Goal: Navigation & Orientation: Understand site structure

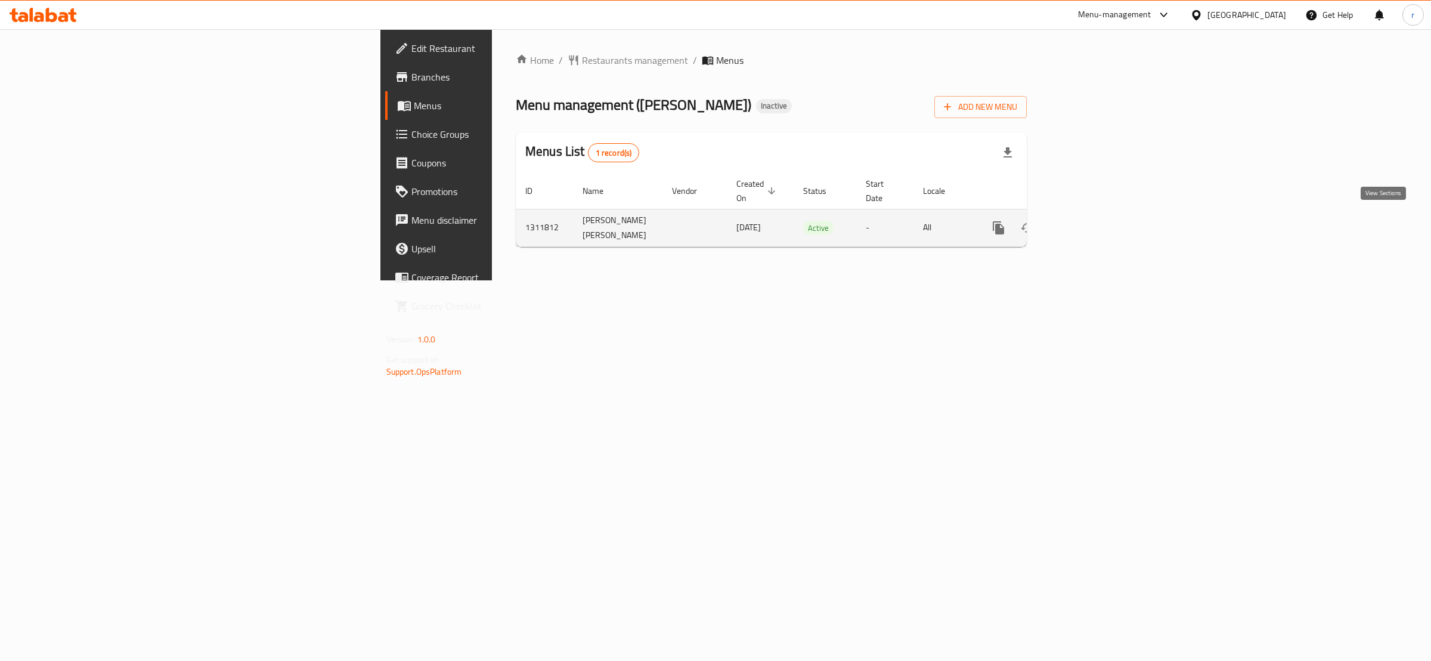
click at [1099, 218] on link "enhanced table" at bounding box center [1084, 228] width 29 height 29
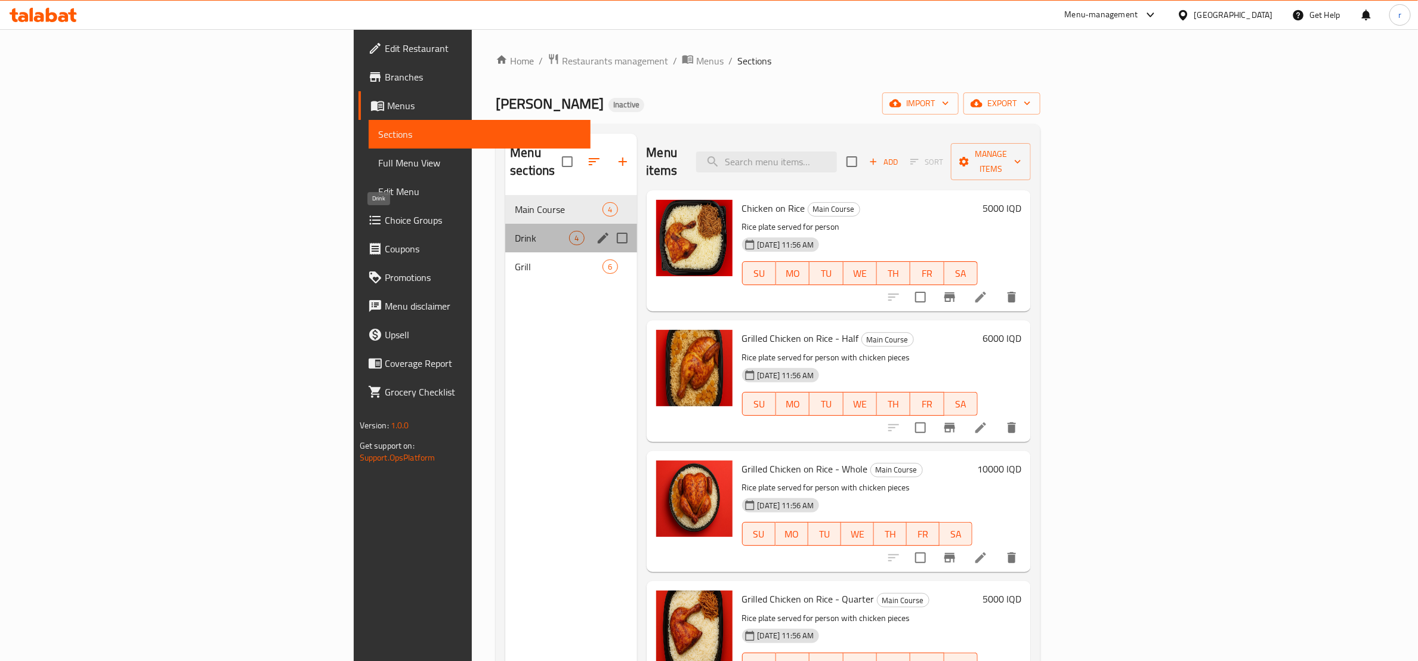
click at [515, 231] on span "Drink" at bounding box center [542, 238] width 54 height 14
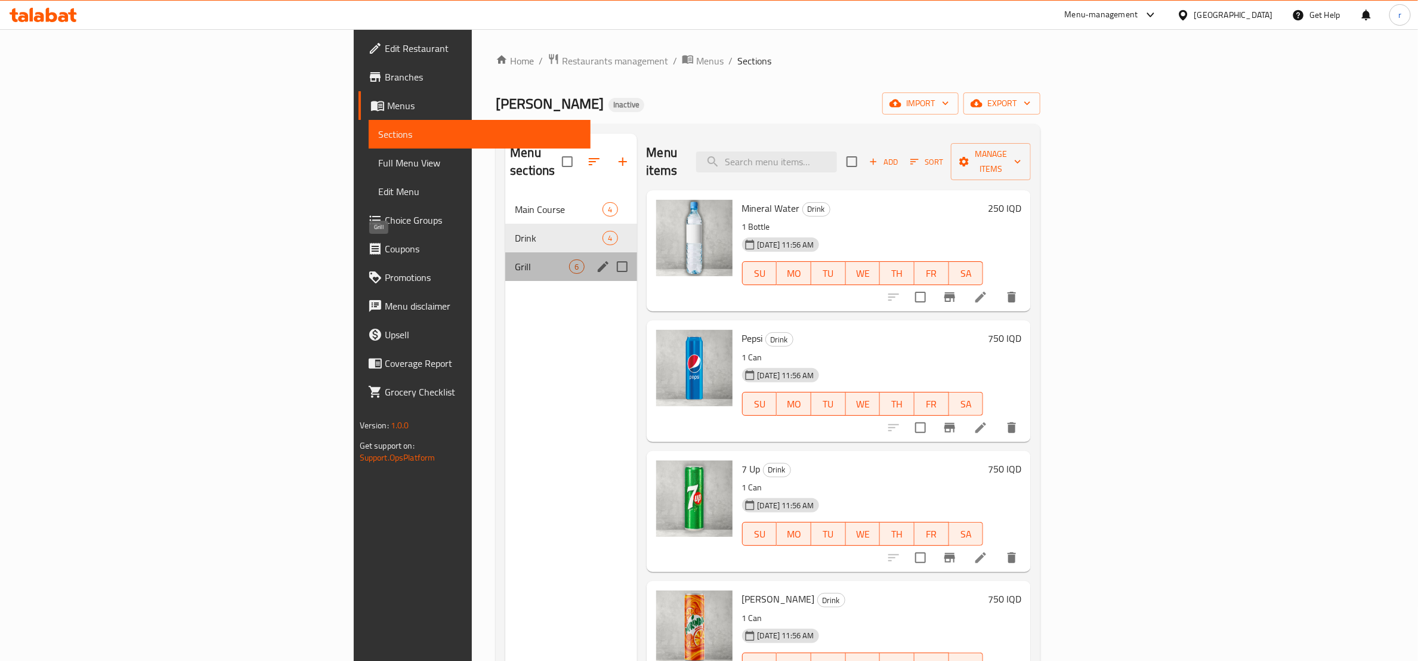
click at [515, 259] on span "Grill" at bounding box center [542, 266] width 54 height 14
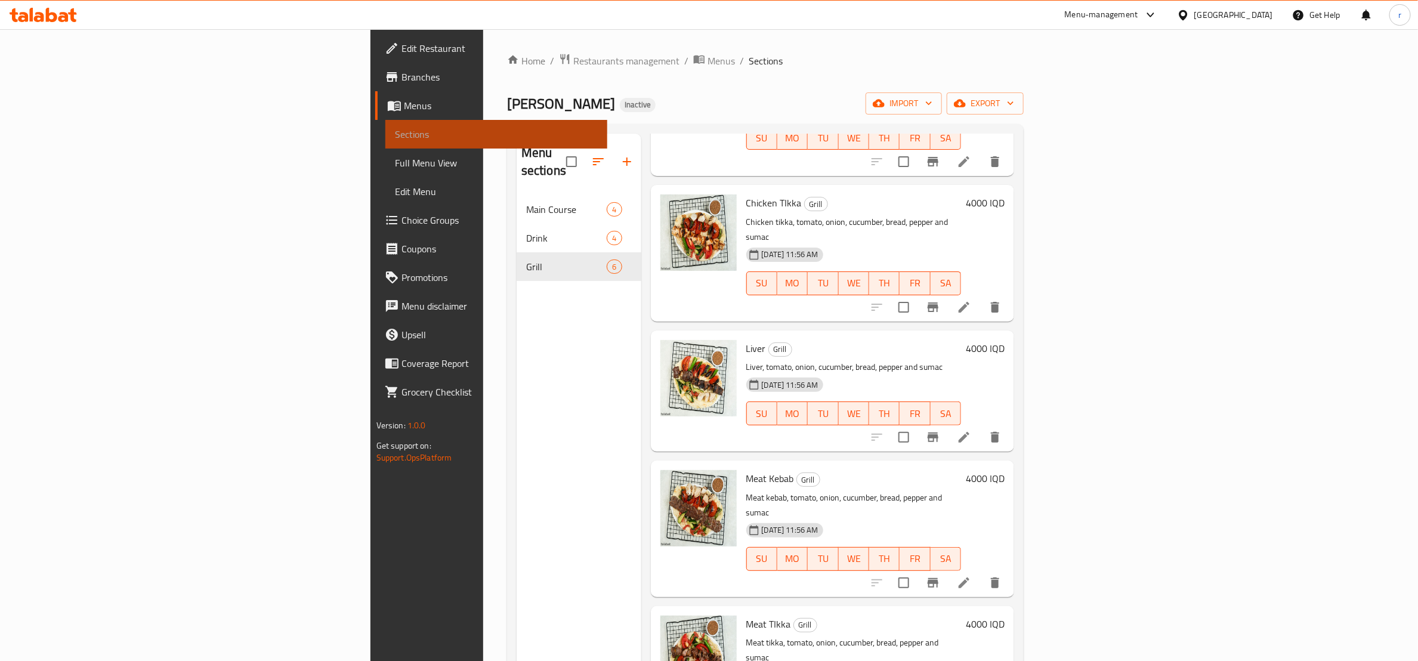
click at [385, 122] on link "Sections" at bounding box center [496, 134] width 222 height 29
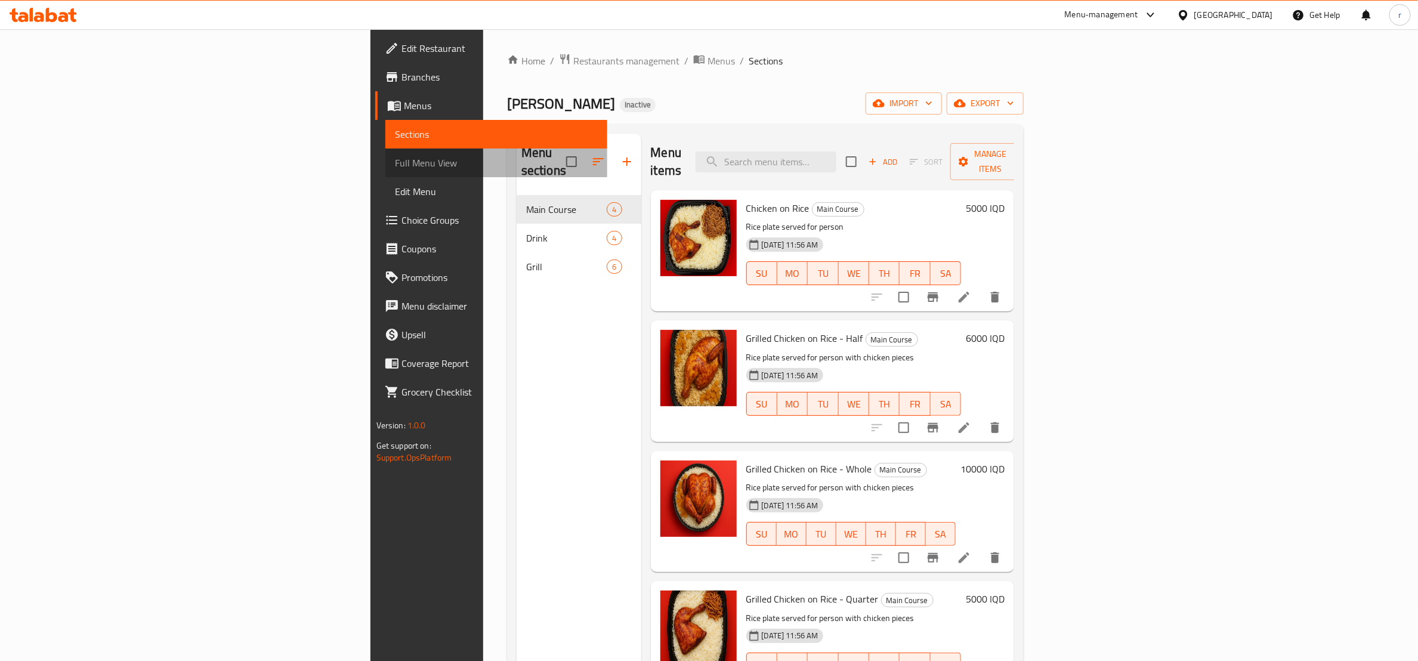
click at [395, 156] on span "Full Menu View" at bounding box center [496, 163] width 203 height 14
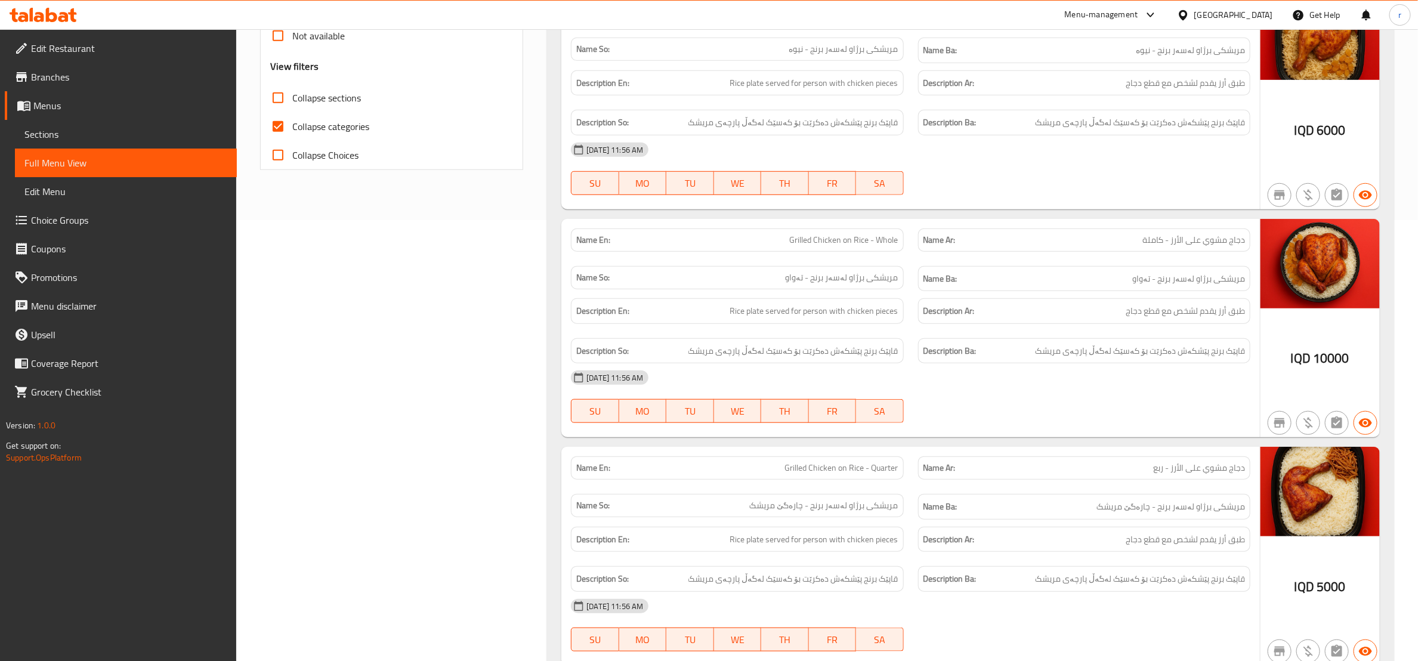
scroll to position [447, 0]
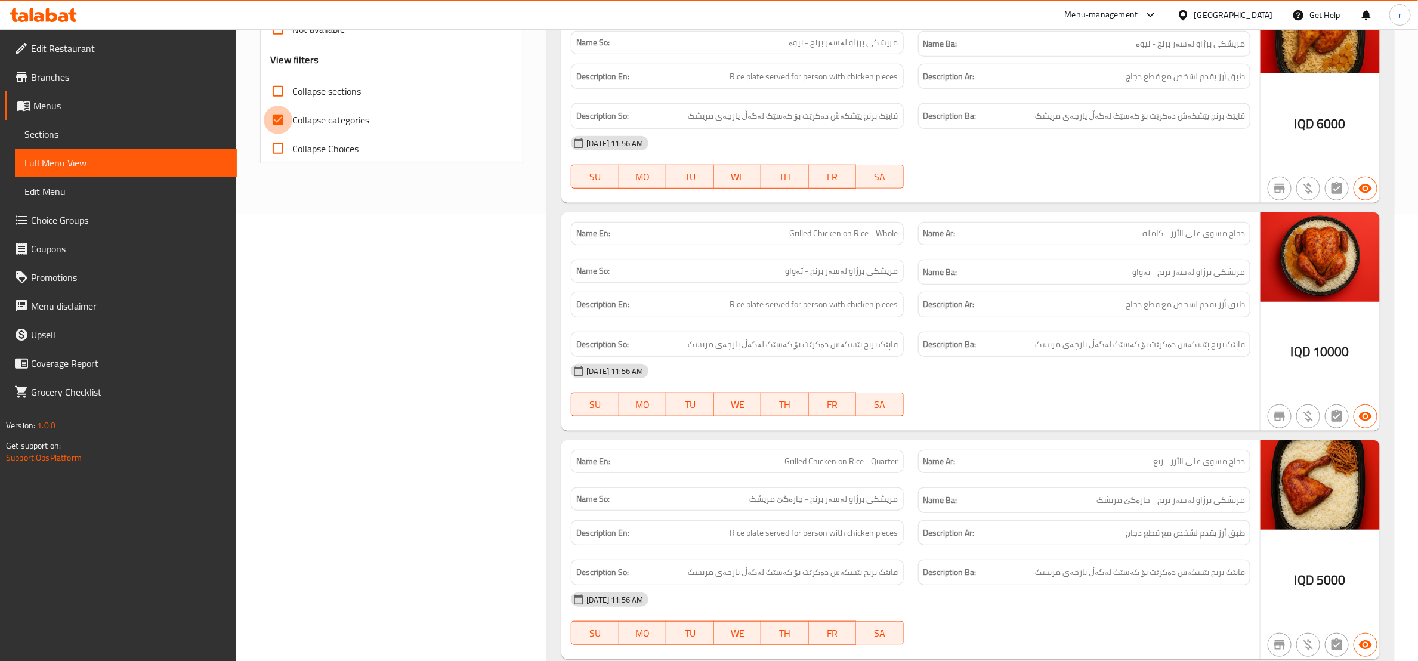
click at [274, 123] on input "Collapse categories" at bounding box center [278, 120] width 29 height 29
checkbox input "false"
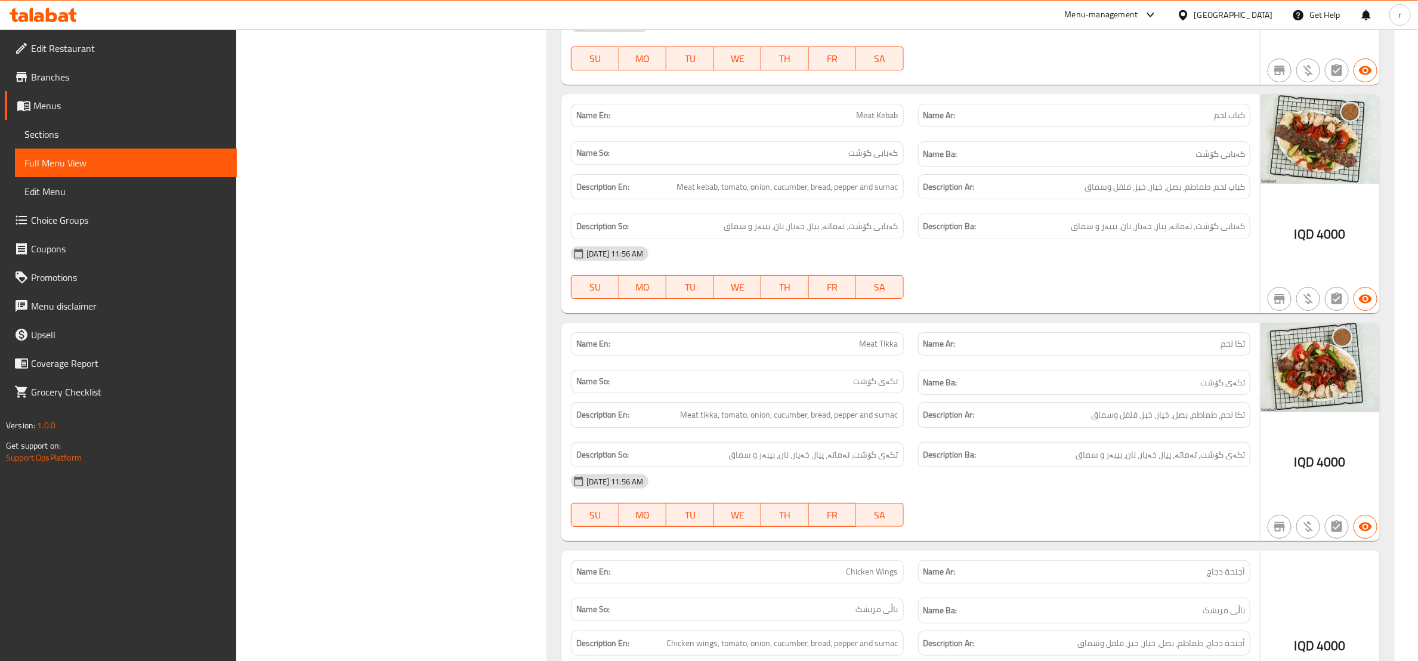
scroll to position [2940, 0]
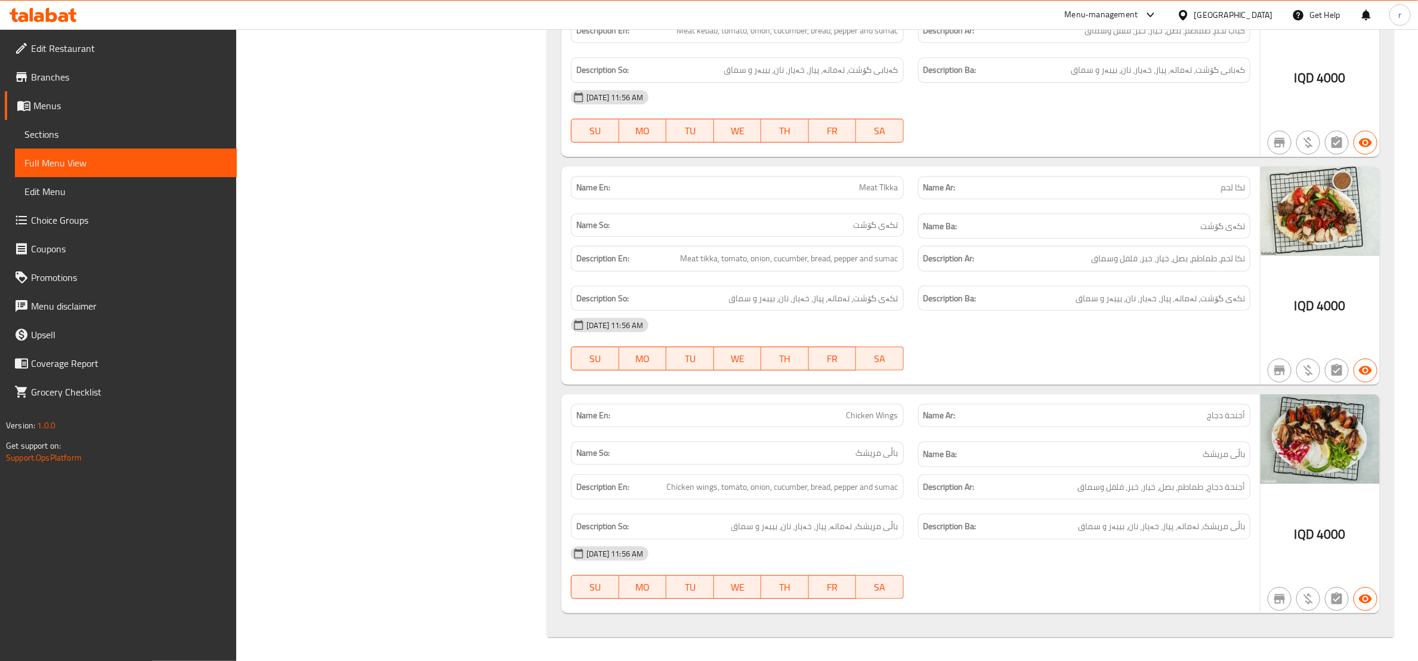
click at [59, 16] on icon at bounding box center [43, 15] width 67 height 14
